Goal: Navigation & Orientation: Find specific page/section

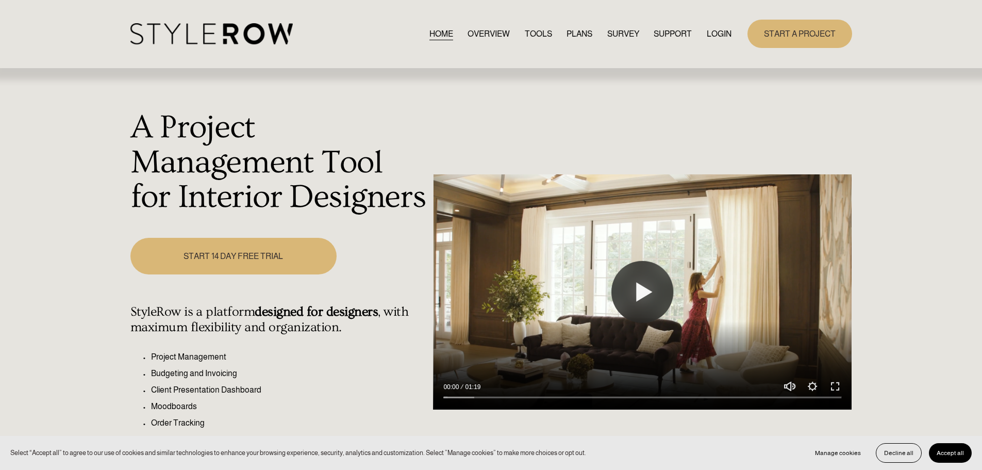
click at [714, 35] on link "LOGIN" at bounding box center [719, 34] width 25 height 14
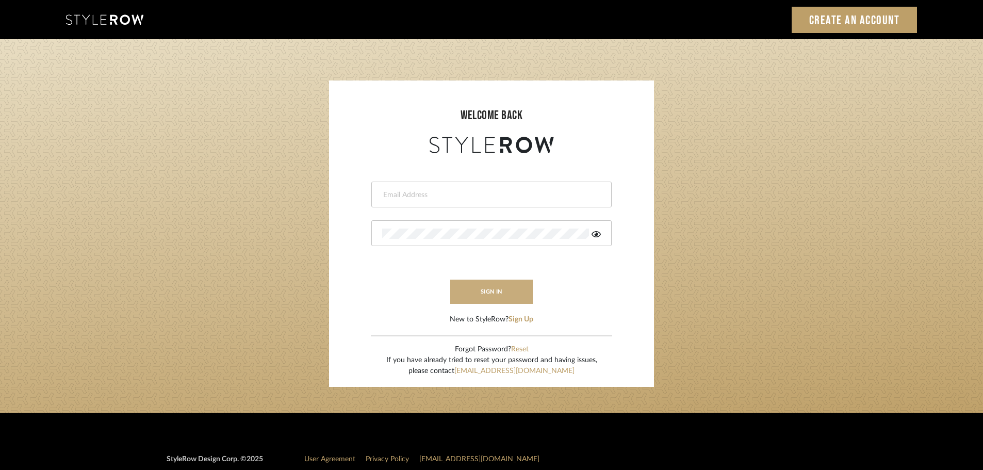
type input "carrie@tresbelleinteriors.com"
click at [503, 292] on button "sign in" at bounding box center [491, 291] width 82 height 24
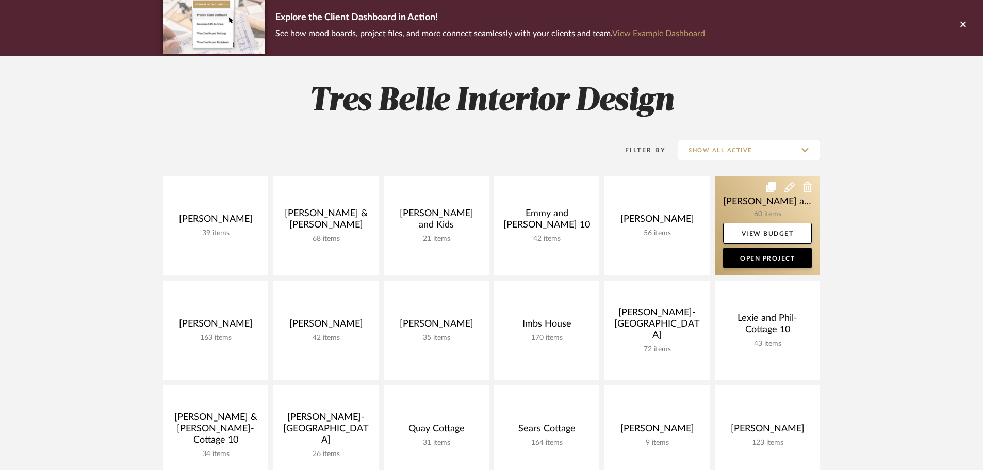
scroll to position [103, 0]
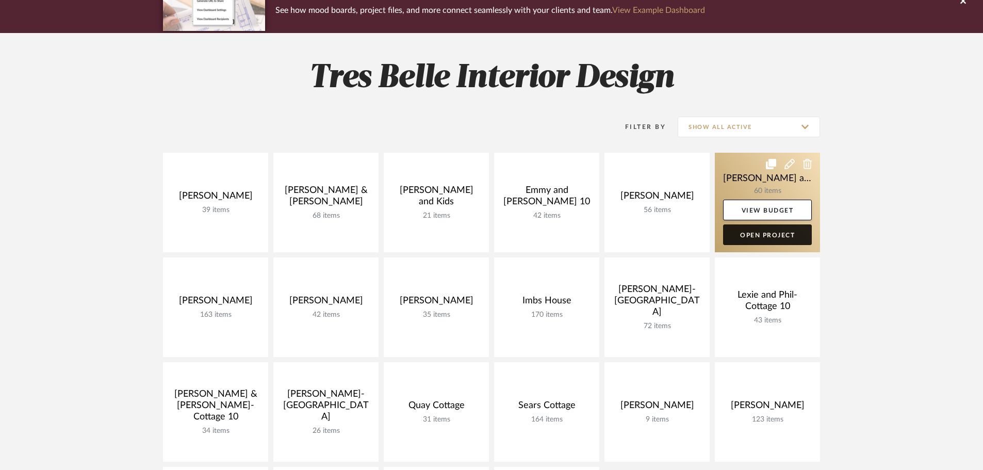
click at [758, 233] on link "Open Project" at bounding box center [767, 234] width 89 height 21
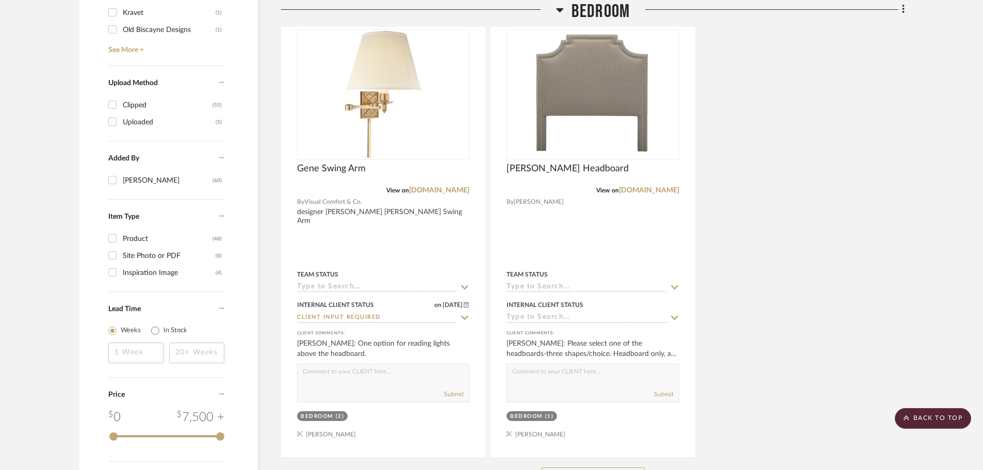
scroll to position [1340, 0]
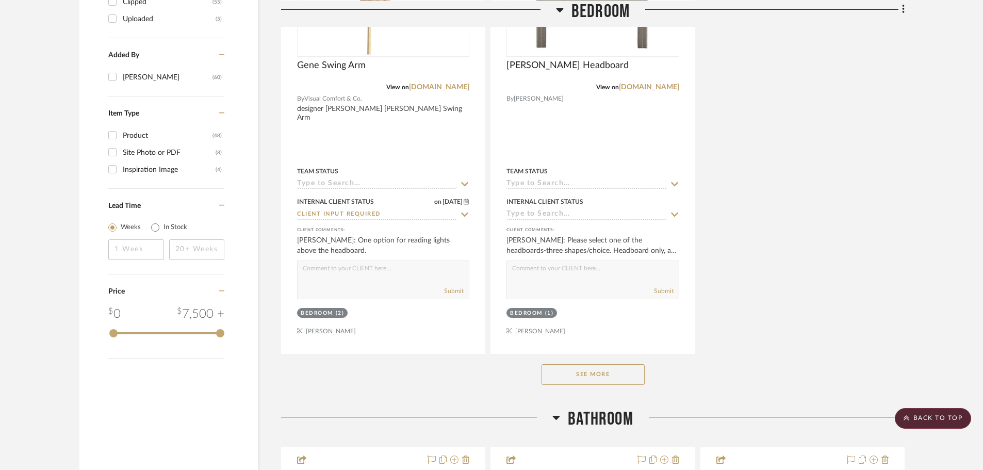
click at [619, 364] on button "See More" at bounding box center [592, 374] width 103 height 21
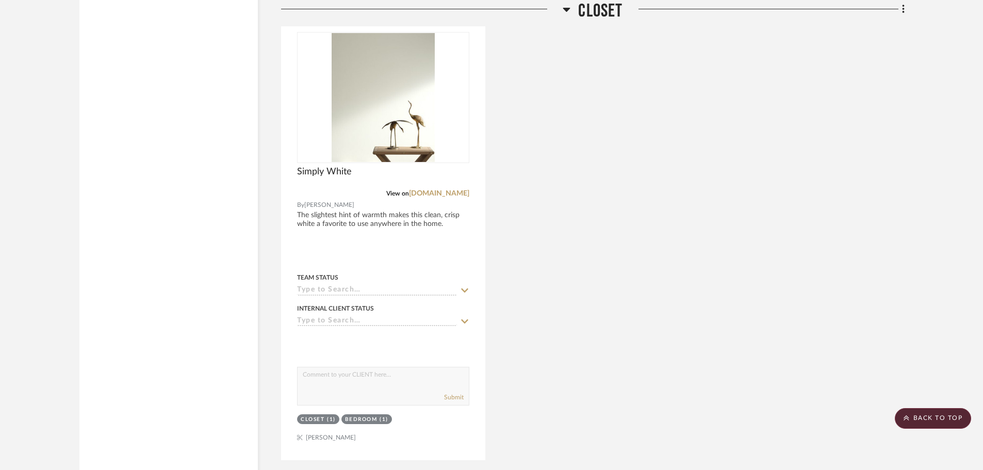
scroll to position [7949, 0]
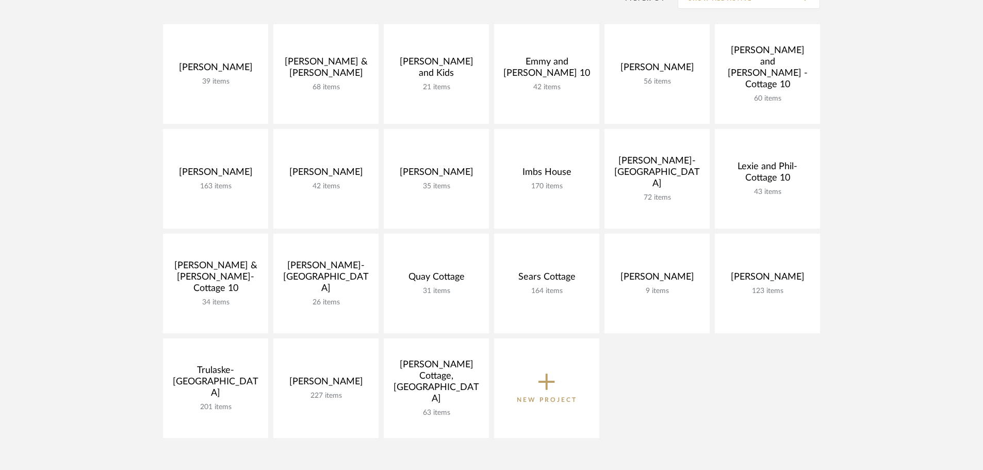
scroll to position [258, 0]
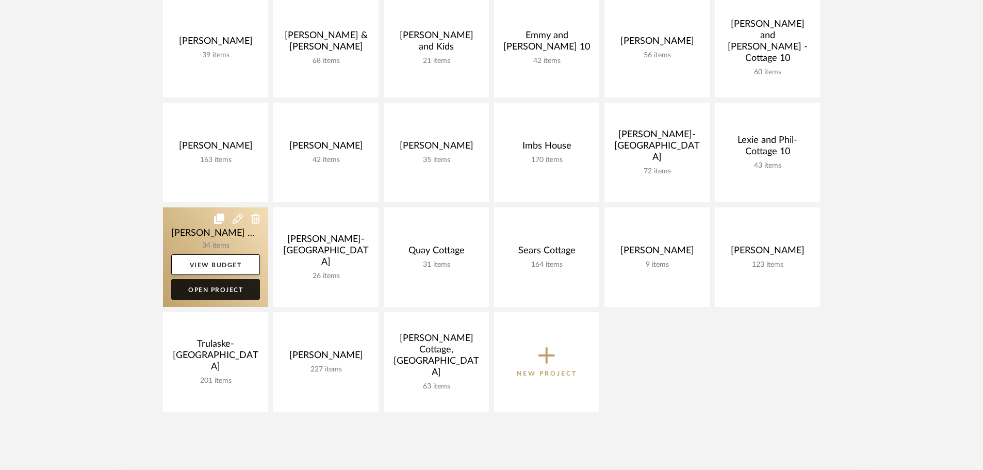
click at [234, 290] on link "Open Project" at bounding box center [215, 289] width 89 height 21
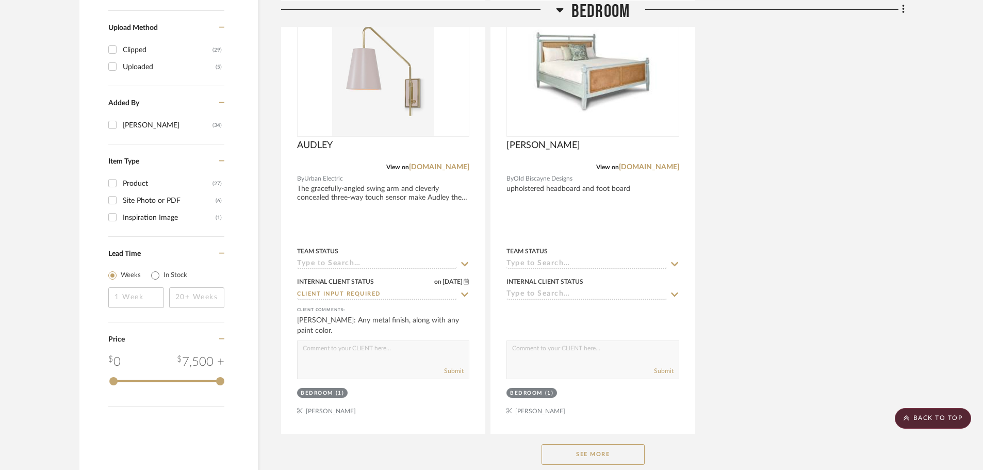
scroll to position [1340, 0]
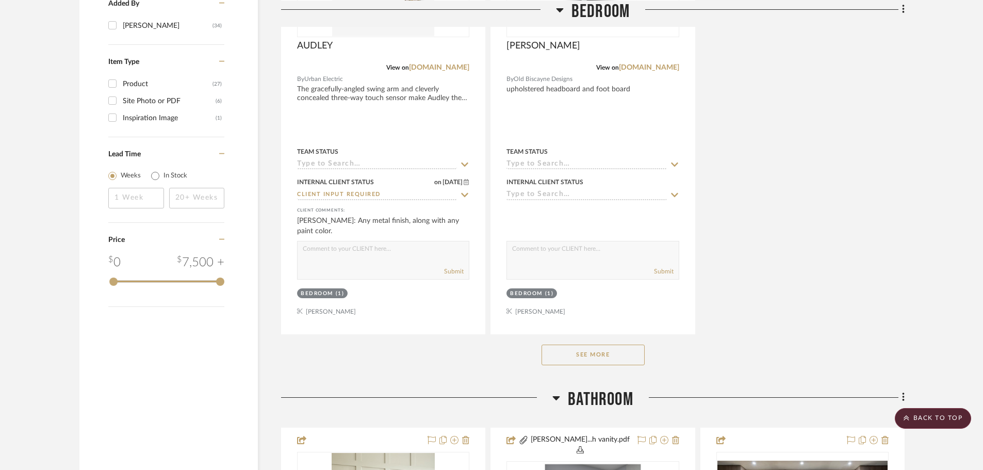
click at [594, 344] on button "See More" at bounding box center [592, 354] width 103 height 21
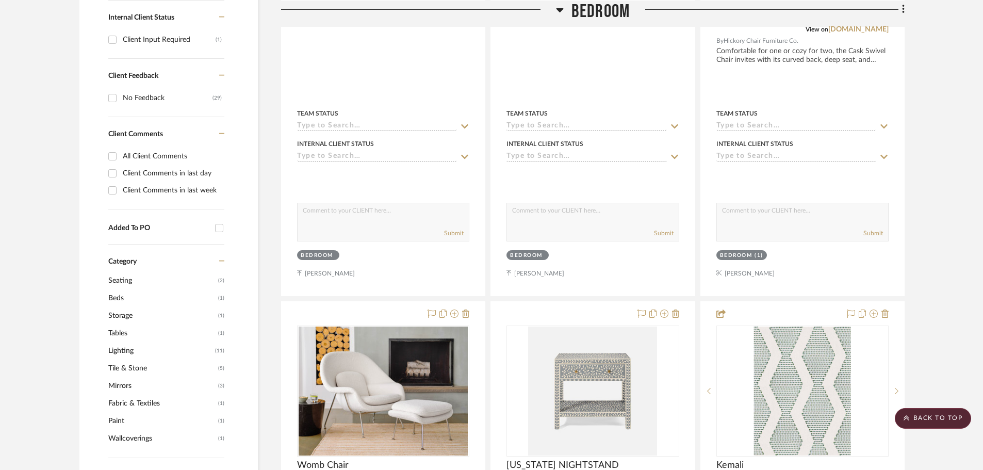
scroll to position [258, 0]
